Goal: Task Accomplishment & Management: Complete application form

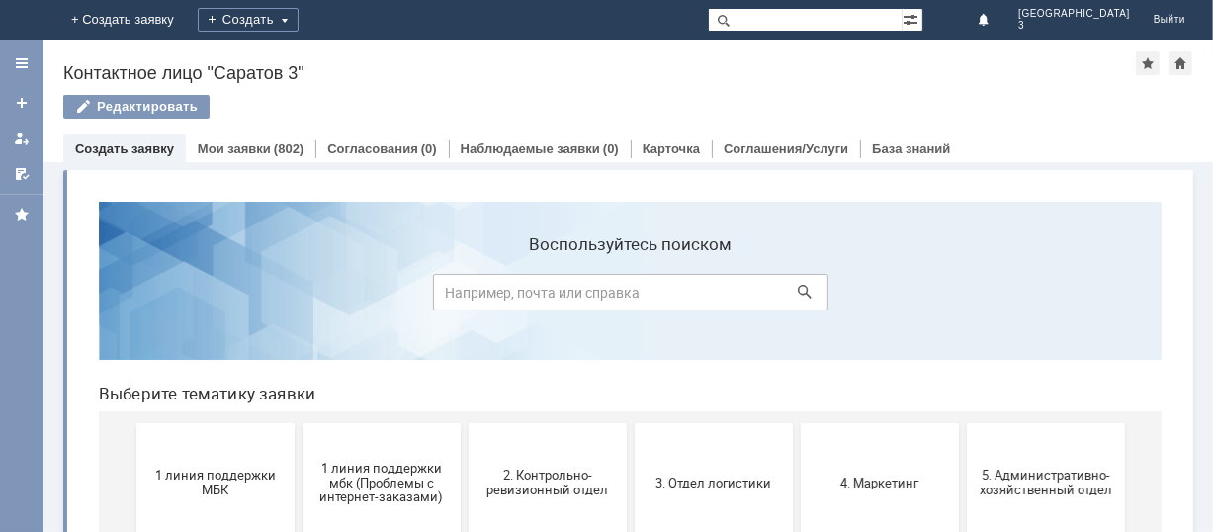
scroll to position [263, 0]
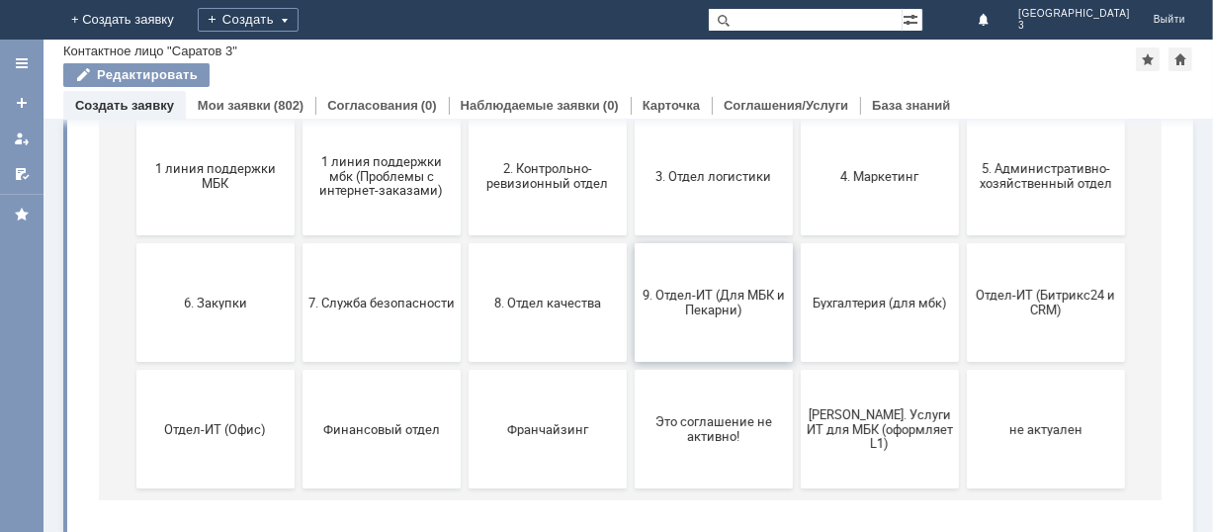
click at [694, 294] on span "9. Отдел-ИТ (Для МБК и Пекарни)" at bounding box center [713, 304] width 146 height 30
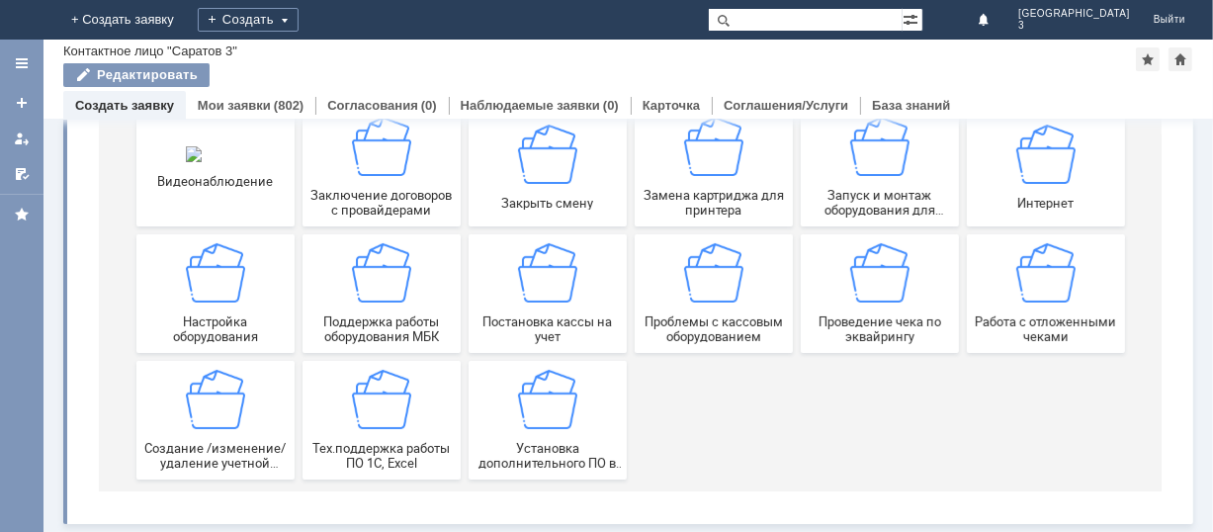
scroll to position [275, 0]
click at [1016, 309] on div "Работа с отложенными чеками" at bounding box center [1045, 294] width 146 height 101
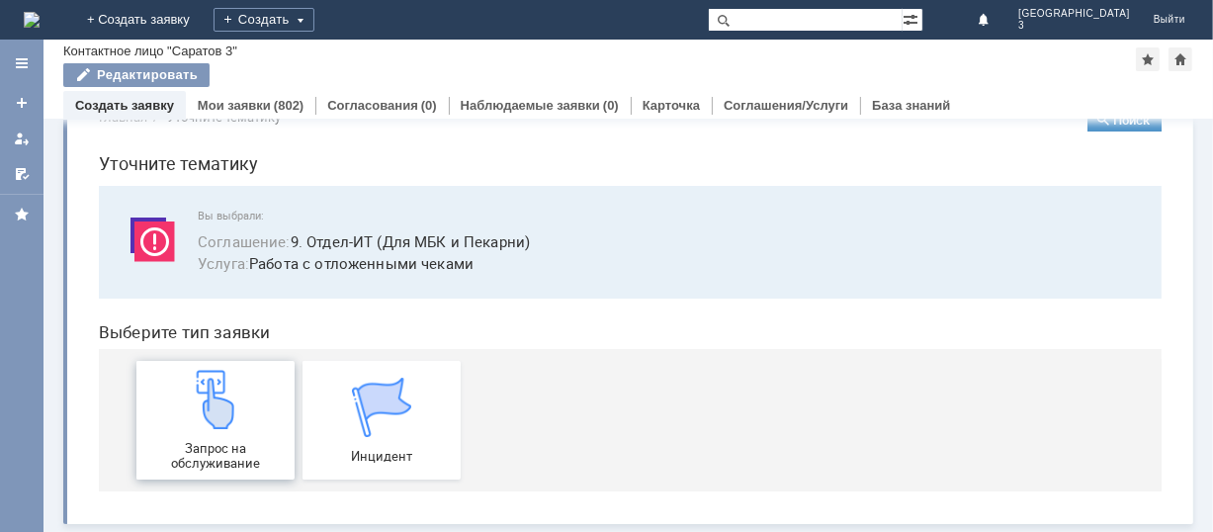
scroll to position [49, 0]
click at [203, 403] on img at bounding box center [214, 399] width 59 height 59
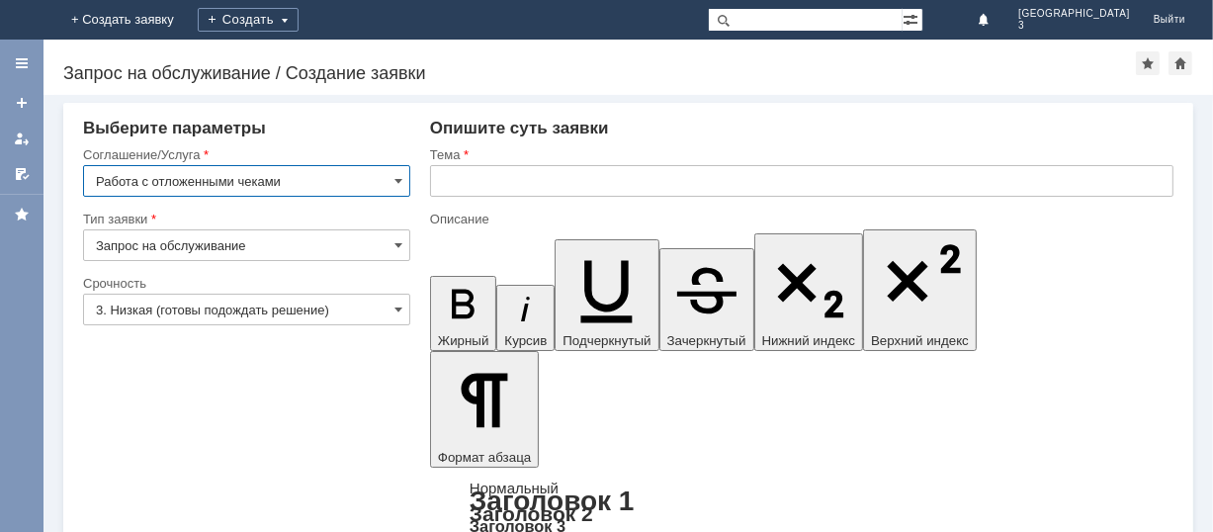
click at [552, 173] on input "text" at bounding box center [801, 181] width 743 height 32
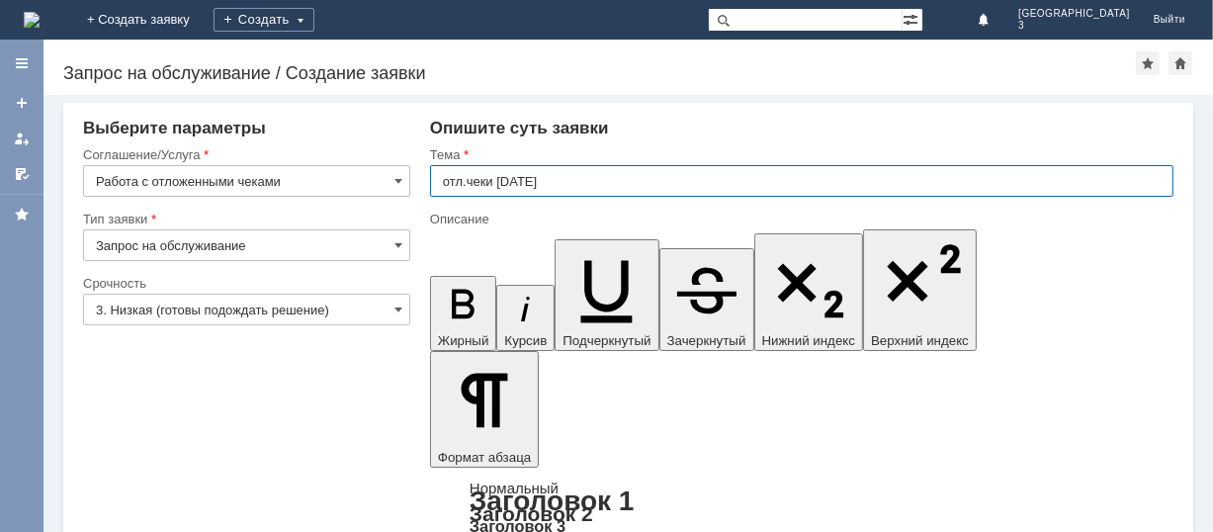
type input "отл.чеки [DATE]"
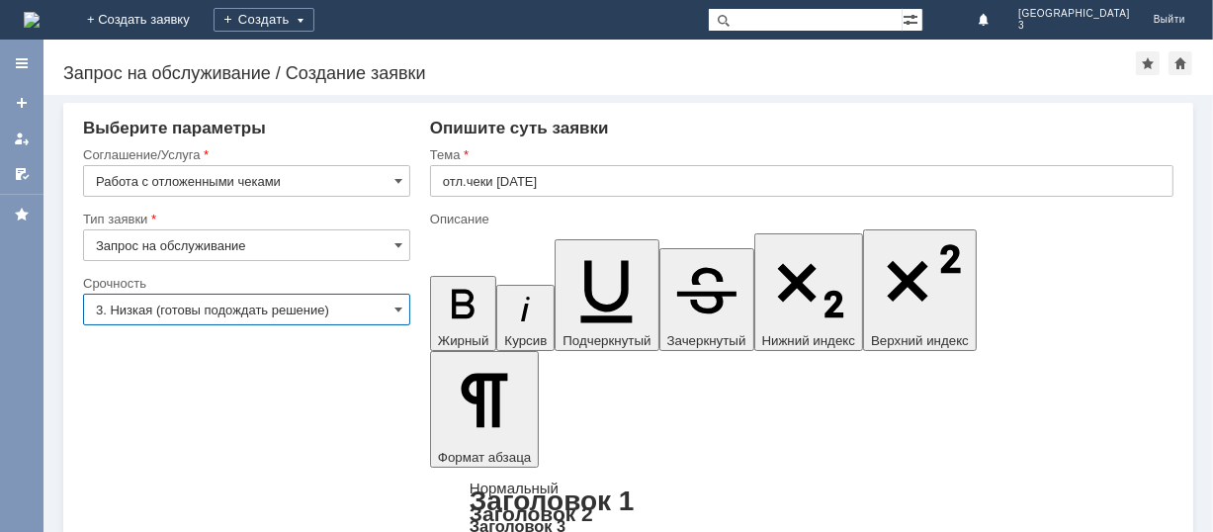
click at [249, 307] on input "3. Низкая (готовы подождать решение)" at bounding box center [246, 310] width 327 height 32
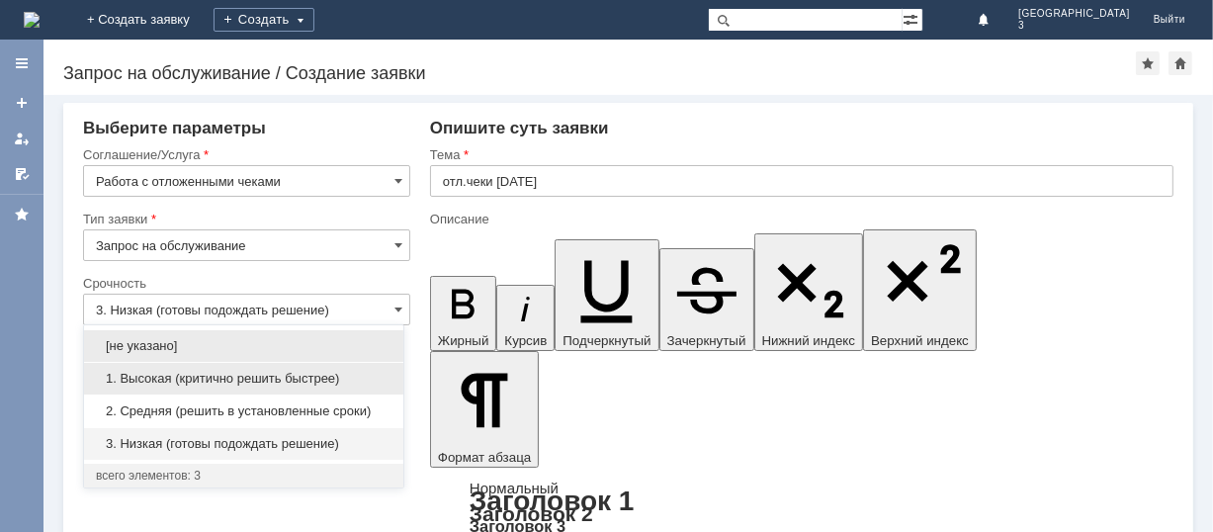
click at [197, 373] on span "1. Высокая (критично решить быстрее)" at bounding box center [244, 379] width 296 height 16
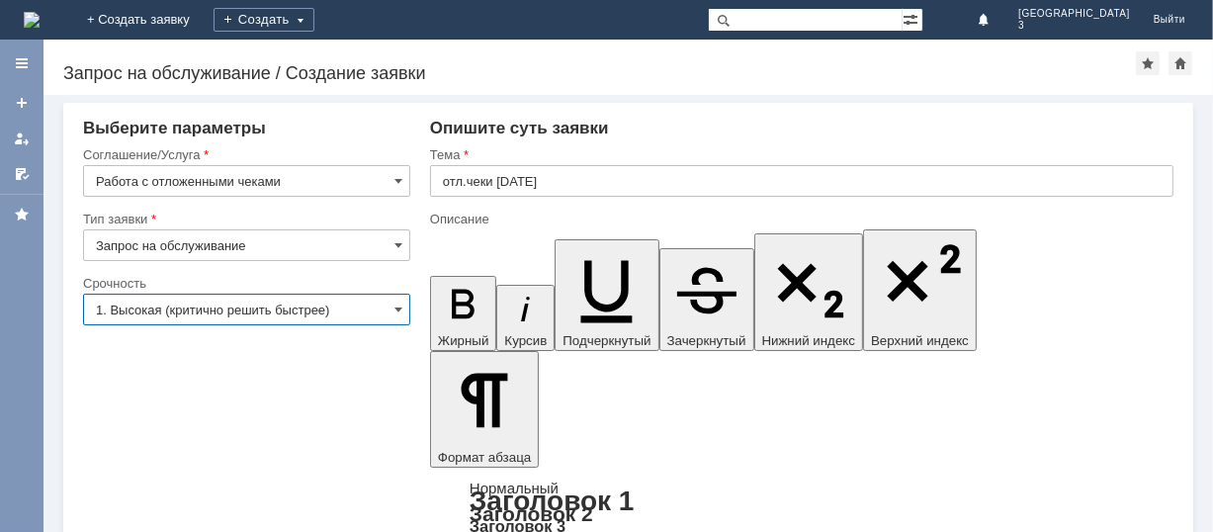
type input "1. Высокая (критично решить быстрее)"
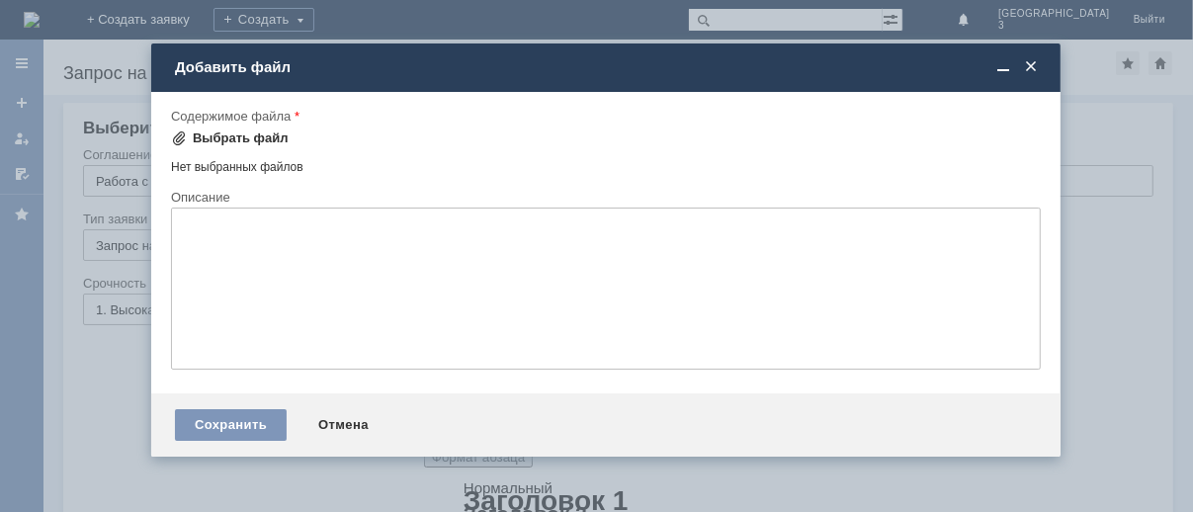
click at [258, 136] on div "Выбрать файл" at bounding box center [241, 139] width 96 height 16
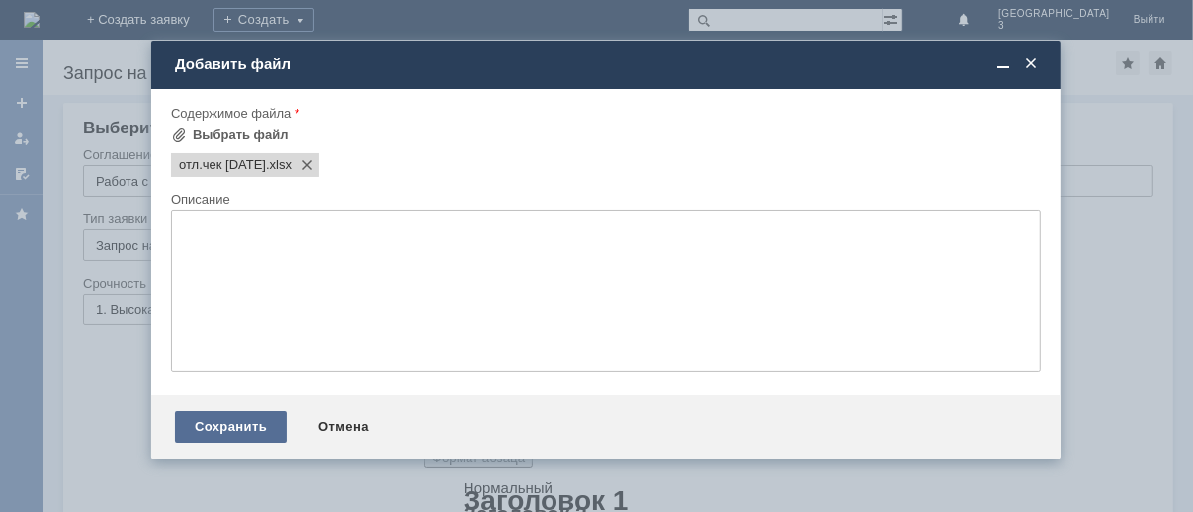
click at [245, 442] on div "Сохранить" at bounding box center [231, 427] width 112 height 32
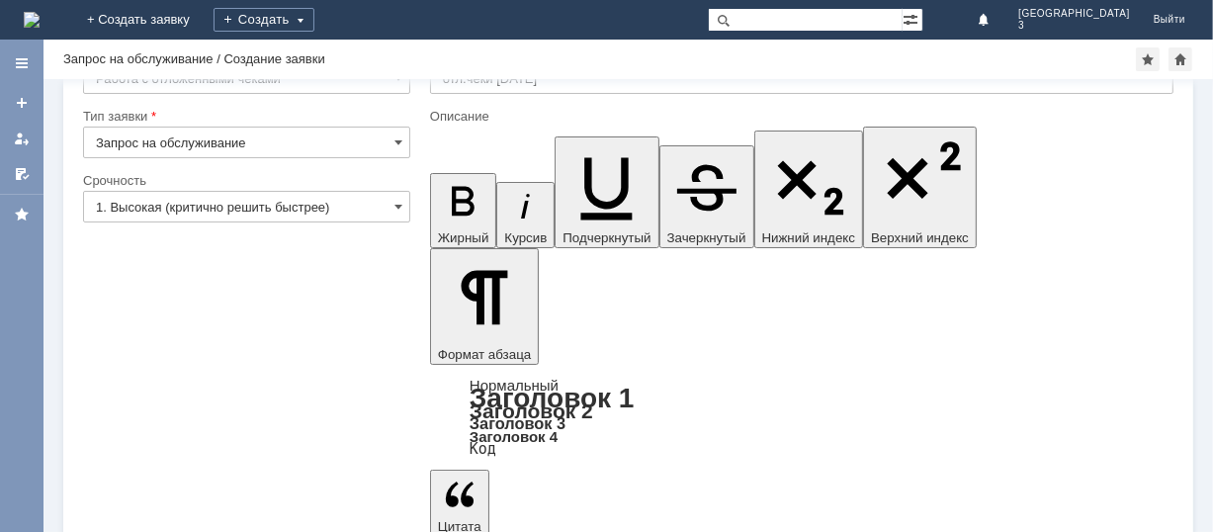
scroll to position [79, 0]
